Goal: Check status: Check status

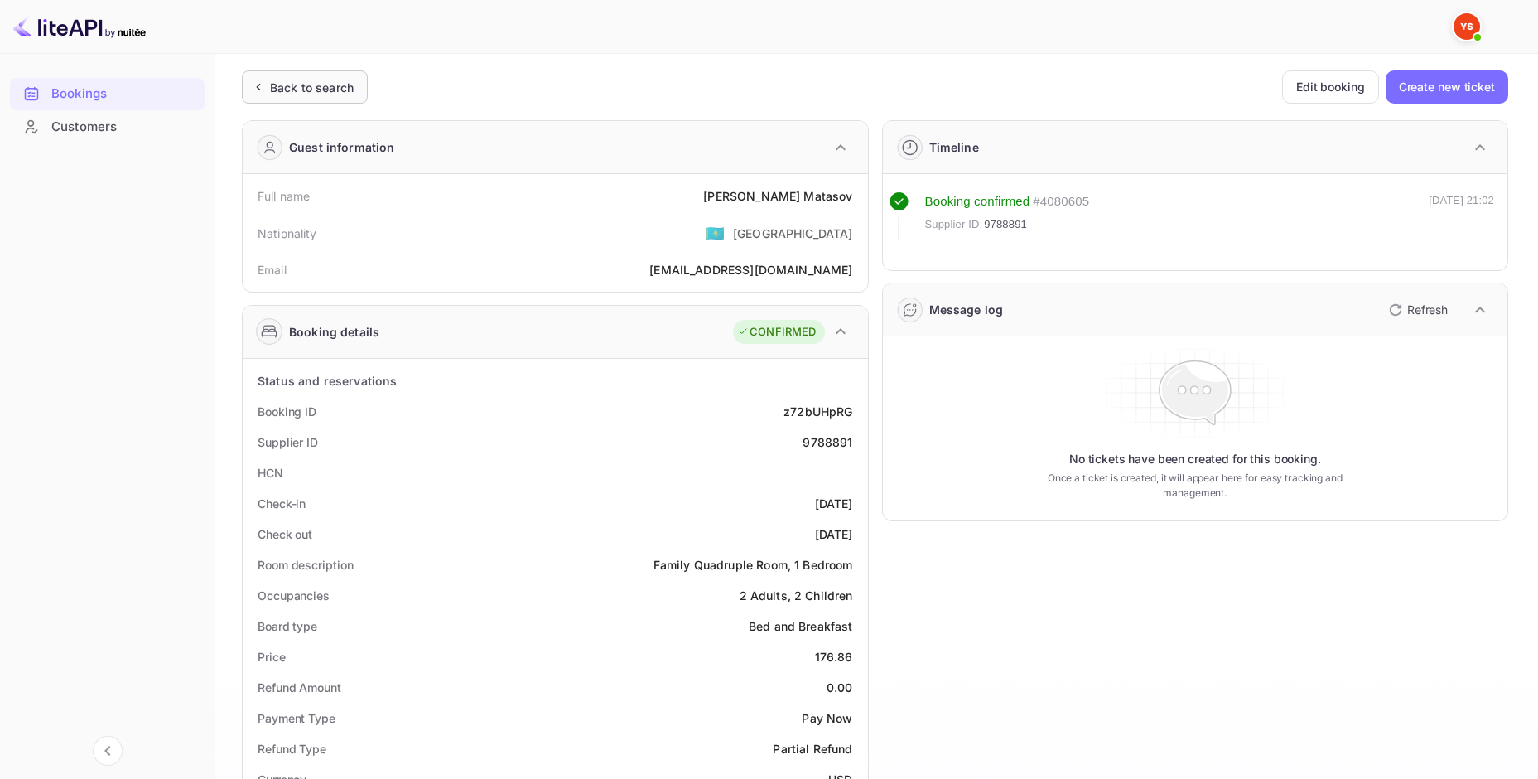
click at [252, 97] on div "Back to search" at bounding box center [305, 86] width 126 height 33
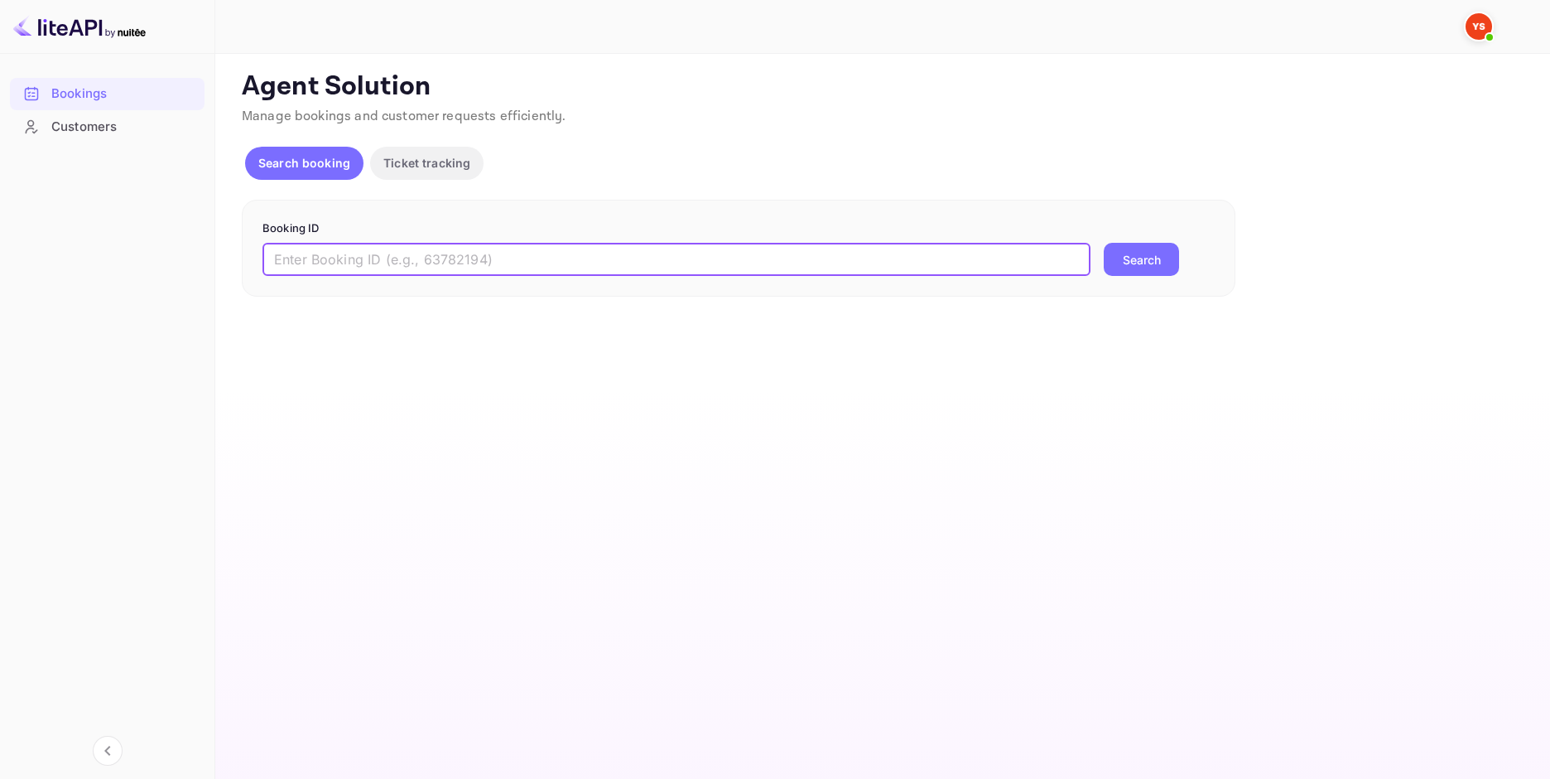
click at [446, 262] on input "text" at bounding box center [677, 259] width 828 height 33
paste input "8190811"
type input "8190811"
click at [1153, 274] on button "Search" at bounding box center [1141, 259] width 75 height 33
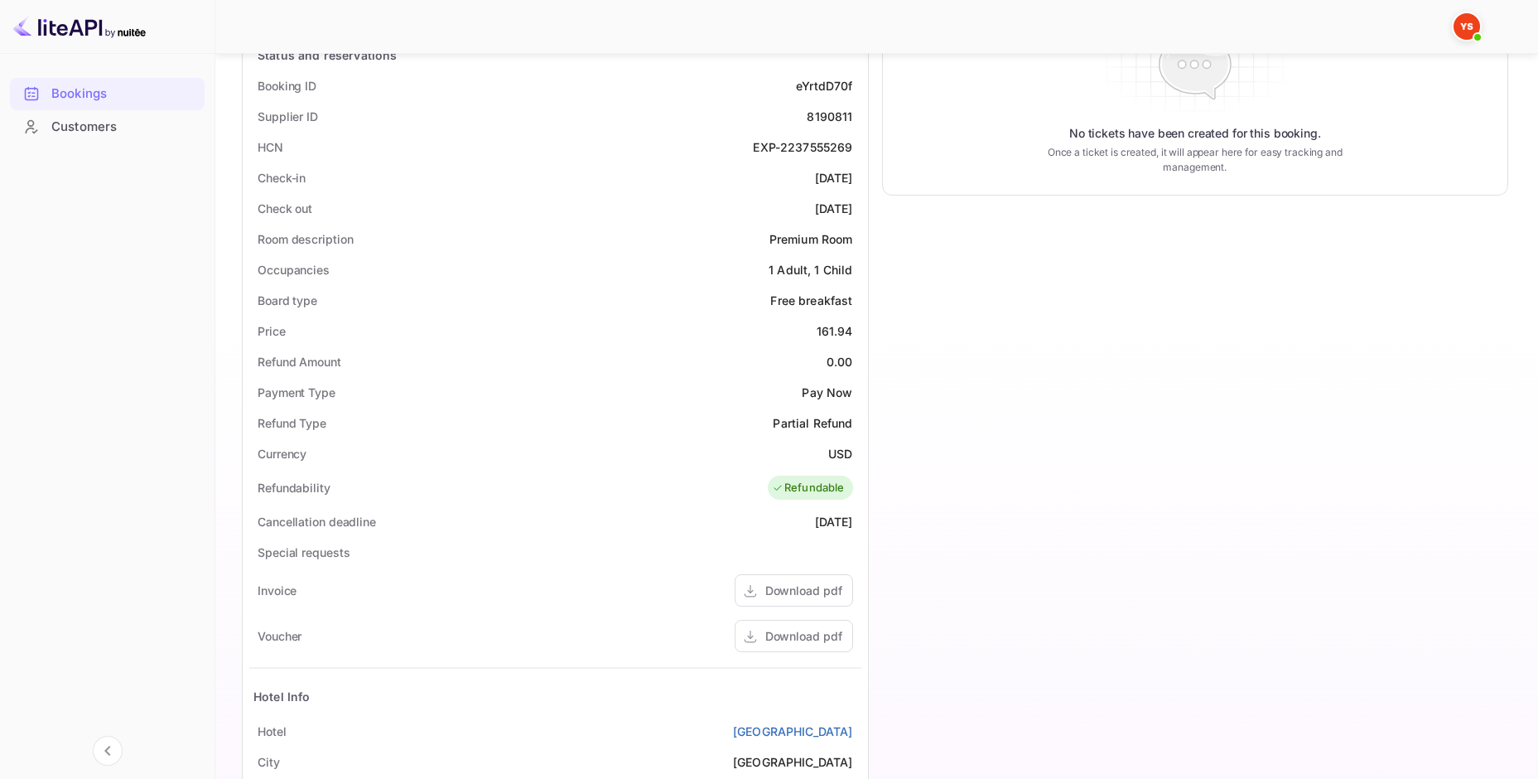
scroll to position [331, 0]
